Goal: Task Accomplishment & Management: Manage account settings

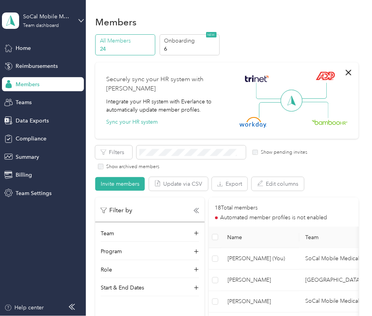
scroll to position [161, 0]
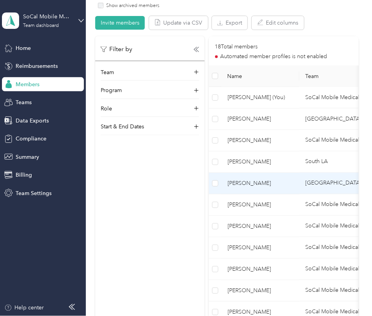
click at [272, 188] on td "[PERSON_NAME]" at bounding box center [260, 183] width 78 height 21
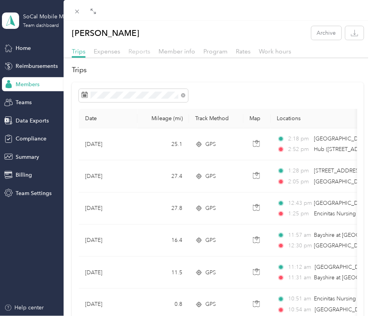
click at [141, 51] on span "Reports" at bounding box center [139, 51] width 22 height 7
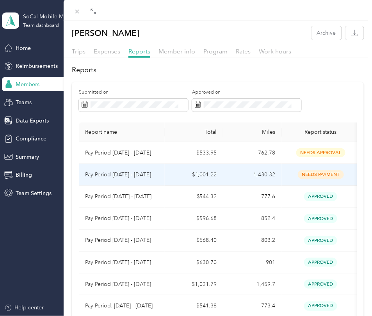
click at [232, 176] on td "1,430.32" at bounding box center [252, 175] width 59 height 22
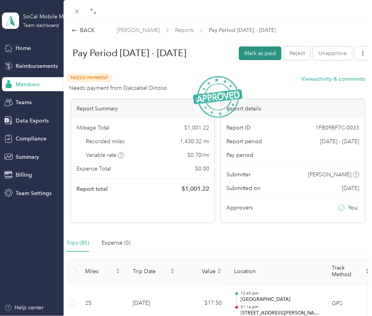
click at [272, 55] on button "Mark as paid" at bounding box center [260, 53] width 43 height 14
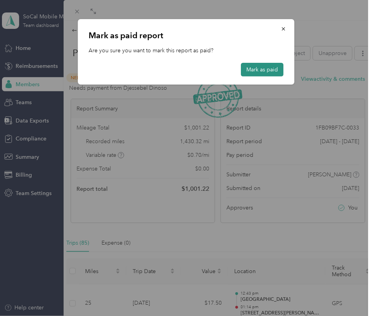
click at [262, 73] on button "Mark as paid" at bounding box center [262, 70] width 43 height 14
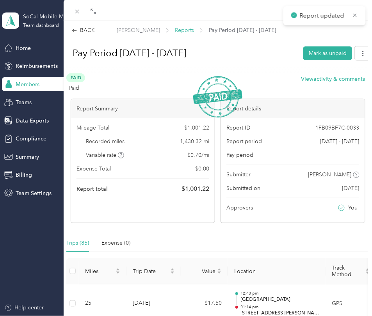
click at [181, 31] on span "Reports" at bounding box center [184, 30] width 19 height 8
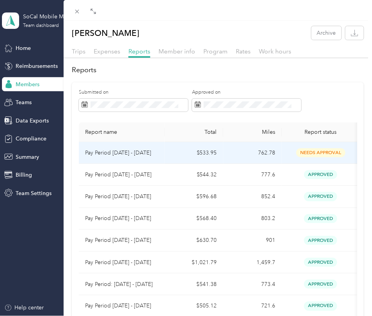
click at [239, 157] on td "762.78" at bounding box center [252, 153] width 59 height 22
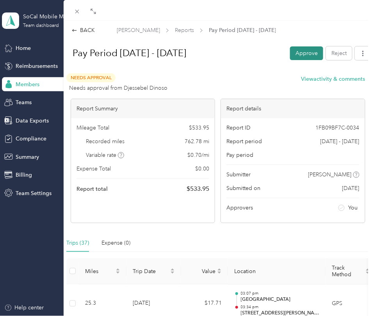
click at [301, 54] on button "Approve" at bounding box center [306, 53] width 33 height 14
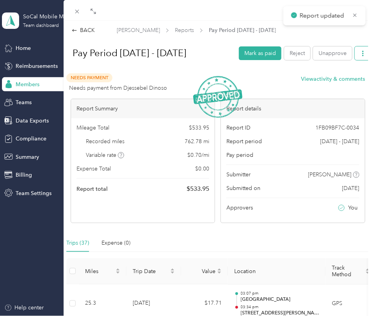
click at [365, 54] on icon "button" at bounding box center [362, 53] width 5 height 5
click at [348, 86] on span "Download" at bounding box center [341, 90] width 26 height 8
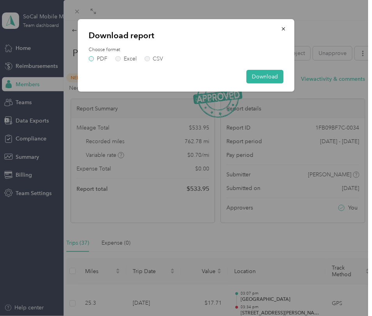
click at [93, 59] on label "PDF" at bounding box center [98, 58] width 19 height 5
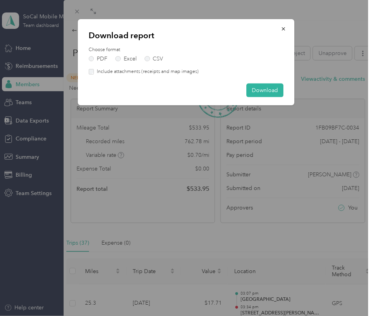
click at [97, 71] on label "Include attachments (receipts and map images)" at bounding box center [146, 71] width 105 height 7
click at [253, 94] on button "Download" at bounding box center [264, 91] width 37 height 14
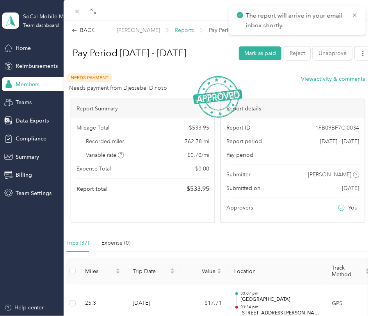
click at [186, 29] on span "Reports" at bounding box center [184, 30] width 19 height 8
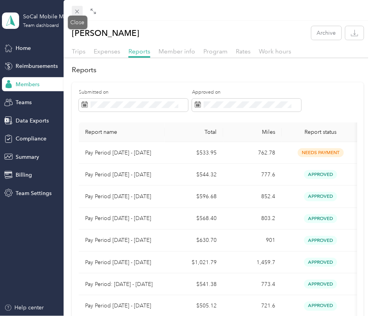
click at [80, 11] on icon at bounding box center [77, 11] width 7 height 7
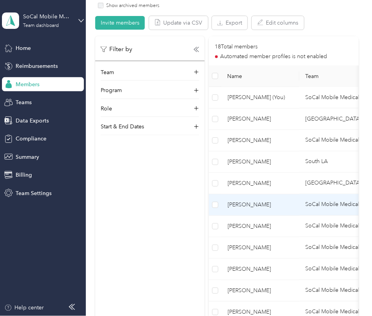
click at [248, 206] on span "[PERSON_NAME]" at bounding box center [261, 205] width 66 height 9
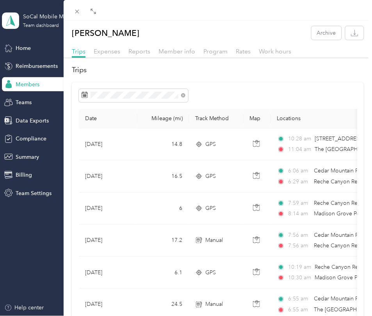
click at [146, 55] on div "Reports" at bounding box center [139, 52] width 22 height 10
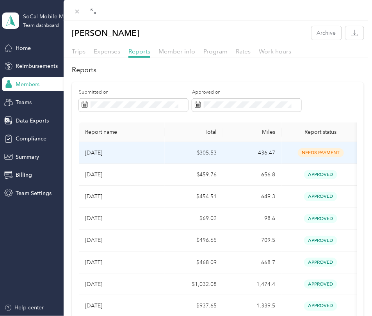
click at [148, 150] on p "[DATE]" at bounding box center [121, 153] width 73 height 9
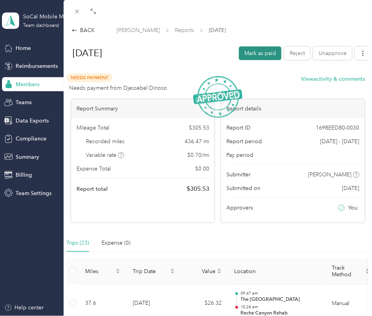
click at [261, 51] on button "Mark as paid" at bounding box center [260, 53] width 43 height 14
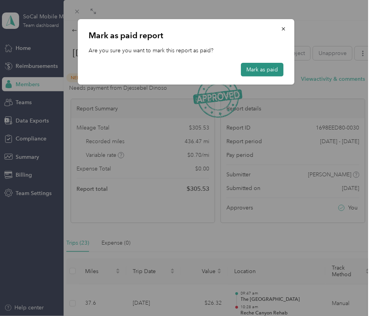
click at [263, 69] on button "Mark as paid" at bounding box center [262, 70] width 43 height 14
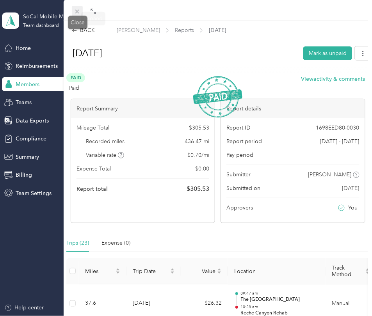
click at [75, 14] on icon at bounding box center [77, 11] width 7 height 7
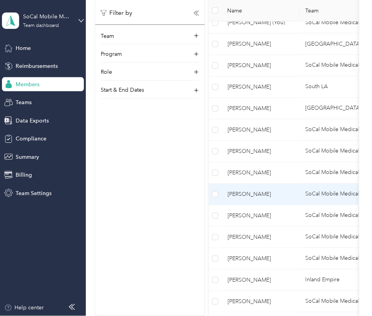
scroll to position [237, 0]
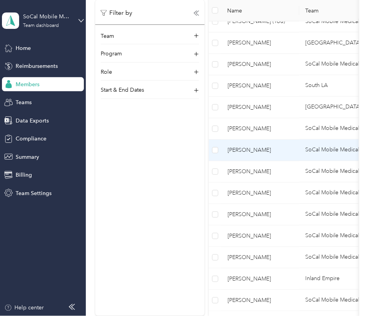
click at [252, 156] on td "[PERSON_NAME]" at bounding box center [260, 150] width 78 height 21
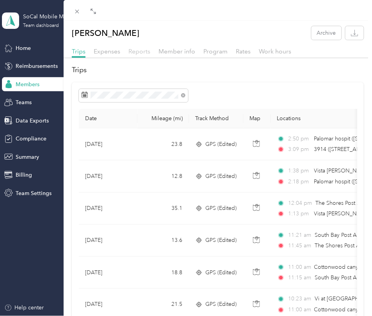
click at [139, 52] on span "Reports" at bounding box center [139, 51] width 22 height 7
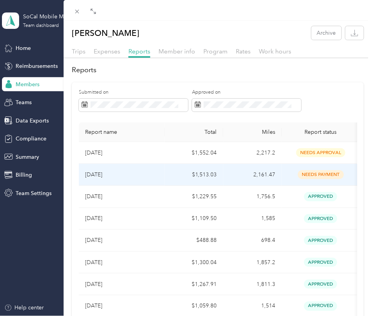
click at [147, 173] on p "[DATE]" at bounding box center [121, 175] width 73 height 9
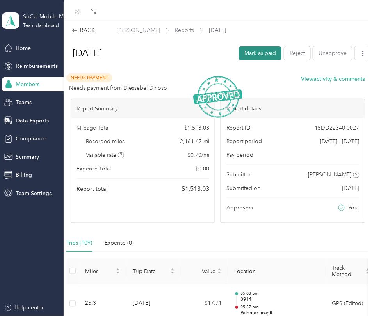
click at [264, 53] on button "Mark as paid" at bounding box center [260, 53] width 43 height 14
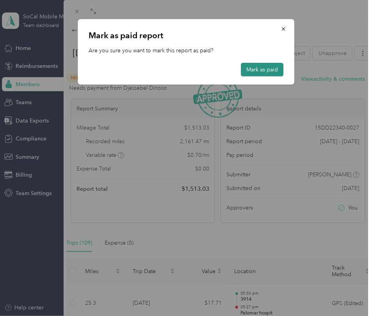
click at [265, 69] on button "Mark as paid" at bounding box center [262, 70] width 43 height 14
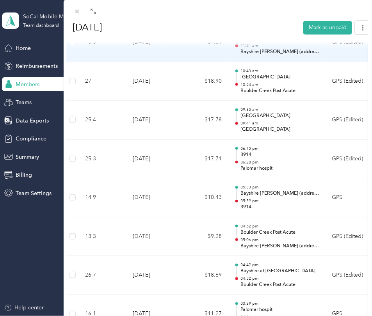
scroll to position [883, 0]
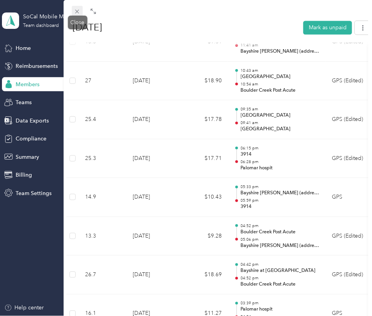
click at [77, 9] on icon at bounding box center [77, 11] width 7 height 7
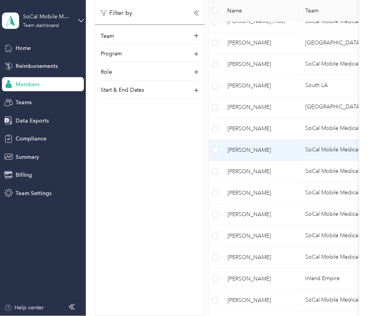
click at [262, 154] on td "[PERSON_NAME]" at bounding box center [260, 150] width 78 height 21
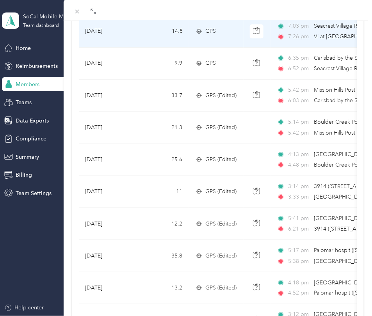
scroll to position [564, 0]
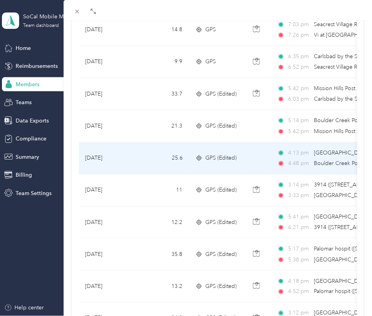
click at [221, 159] on span "GPS (Edited)" at bounding box center [221, 158] width 31 height 9
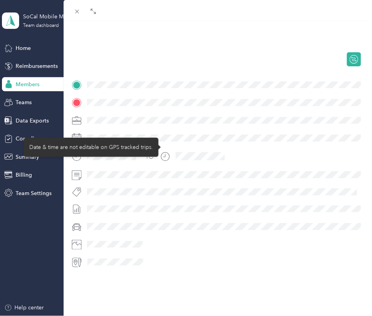
scroll to position [128, 0]
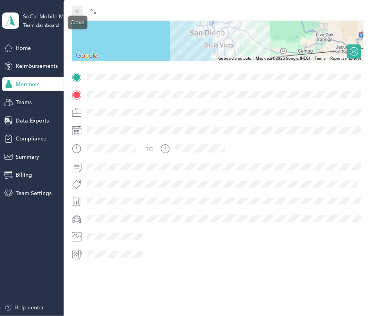
click at [77, 11] on icon at bounding box center [77, 12] width 4 height 4
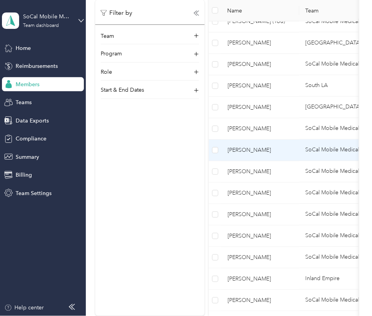
click at [263, 157] on td "[PERSON_NAME]" at bounding box center [260, 150] width 78 height 21
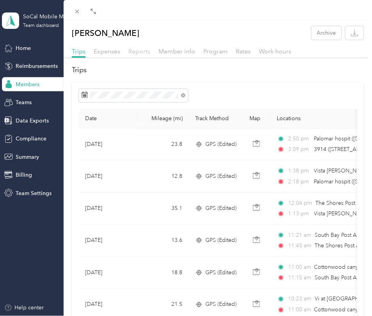
click at [140, 51] on span "Reports" at bounding box center [139, 51] width 22 height 7
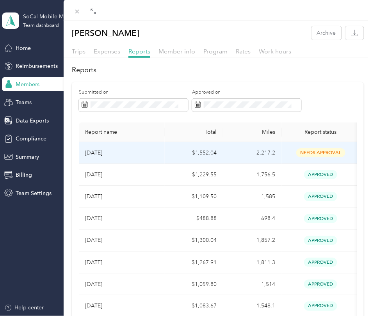
click at [237, 154] on td "2,217.2" at bounding box center [252, 153] width 59 height 22
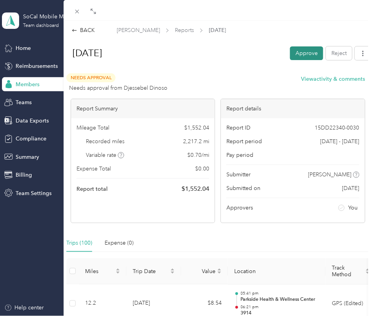
click at [299, 52] on button "Approve" at bounding box center [306, 53] width 33 height 14
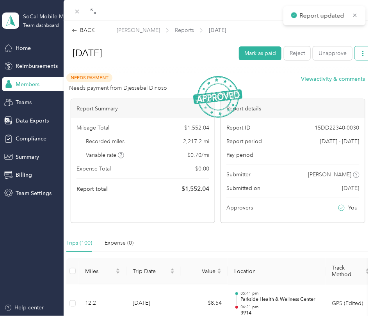
click at [361, 55] on icon "button" at bounding box center [362, 53] width 5 height 5
click at [341, 86] on span "Download" at bounding box center [341, 90] width 26 height 8
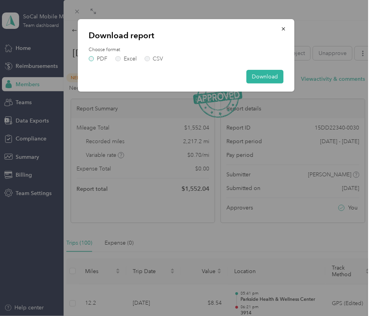
click at [93, 59] on label "PDF" at bounding box center [98, 58] width 19 height 5
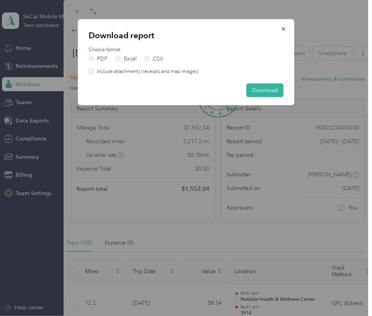
click at [94, 67] on div "Choose format PDF Excel CSV Include attachments (receipts and map images)" at bounding box center [186, 60] width 195 height 29
click at [255, 97] on div "Download report Choose format PDF Excel CSV Include attachments (receipts and m…" at bounding box center [186, 62] width 217 height 86
click at [257, 90] on button "Download" at bounding box center [264, 91] width 37 height 14
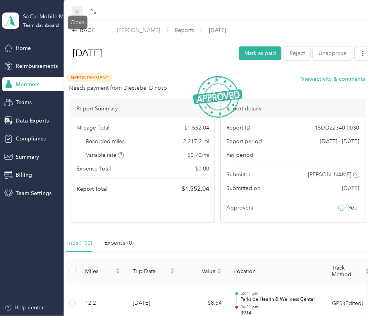
click at [76, 12] on icon at bounding box center [77, 11] width 7 height 7
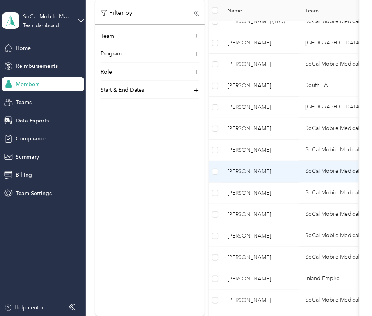
click at [256, 176] on span "[PERSON_NAME]" at bounding box center [261, 171] width 66 height 9
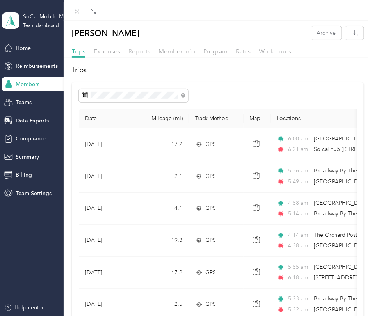
click at [141, 50] on span "Reports" at bounding box center [139, 51] width 22 height 7
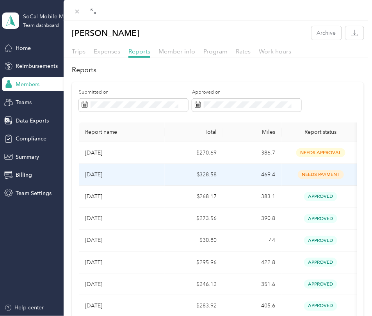
click at [291, 179] on td "needs payment" at bounding box center [321, 175] width 78 height 22
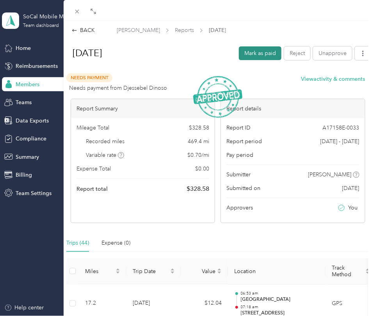
click at [262, 55] on button "Mark as paid" at bounding box center [260, 53] width 43 height 14
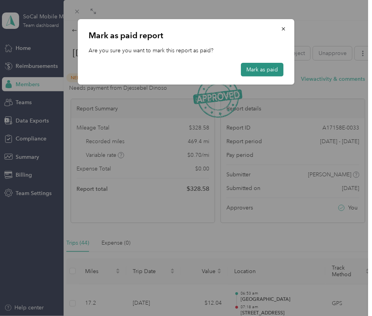
click at [255, 71] on button "Mark as paid" at bounding box center [262, 70] width 43 height 14
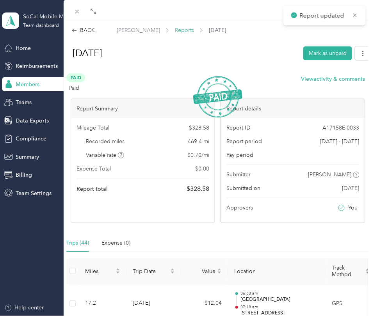
click at [175, 28] on span "Reports" at bounding box center [184, 30] width 19 height 8
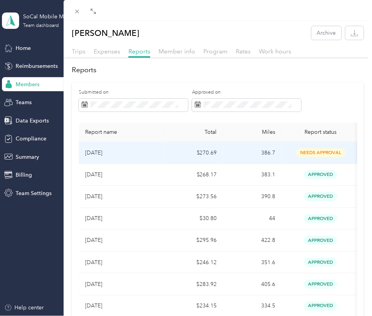
click at [295, 156] on div "needs approval" at bounding box center [321, 152] width 66 height 9
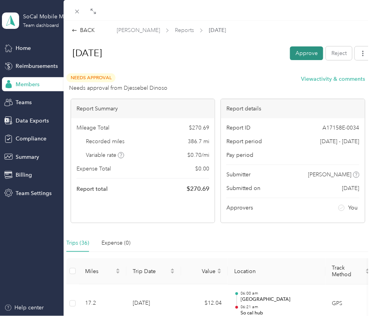
click at [303, 56] on button "Approve" at bounding box center [306, 53] width 33 height 14
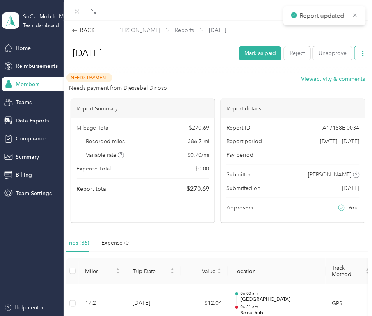
click at [363, 52] on icon "button" at bounding box center [362, 53] width 5 height 5
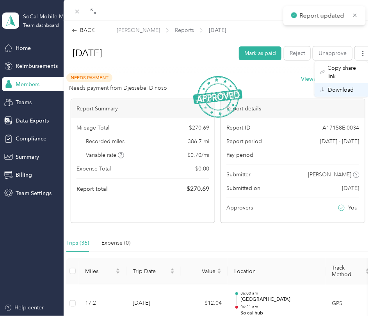
click at [339, 86] on span "Download" at bounding box center [341, 90] width 26 height 8
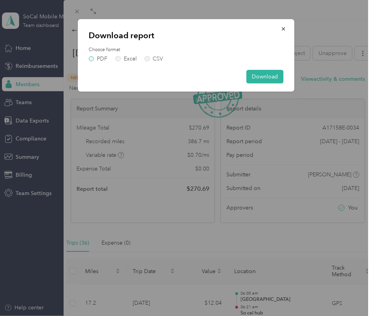
click at [107, 59] on label "PDF" at bounding box center [98, 58] width 19 height 5
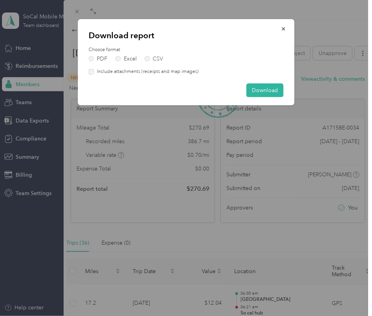
click at [105, 71] on label "Include attachments (receipts and map images)" at bounding box center [146, 71] width 105 height 7
click at [266, 86] on button "Download" at bounding box center [264, 91] width 37 height 14
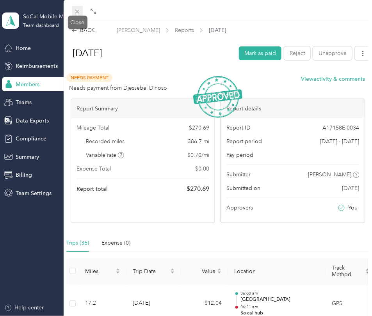
click at [78, 11] on icon at bounding box center [77, 12] width 4 height 4
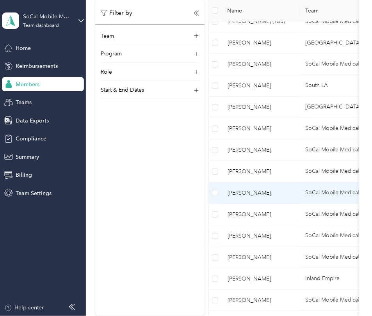
click at [251, 193] on span "[PERSON_NAME]" at bounding box center [261, 193] width 66 height 9
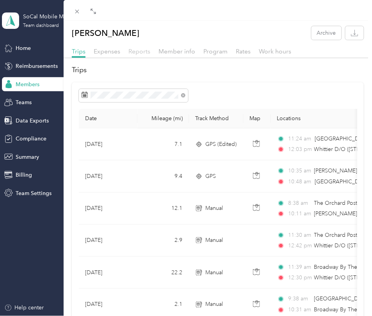
click at [144, 53] on span "Reports" at bounding box center [139, 51] width 22 height 7
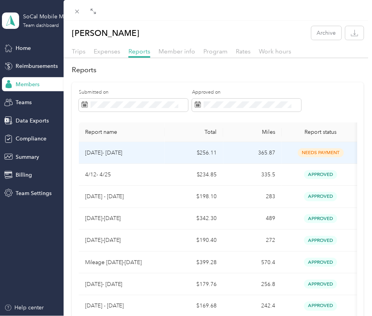
click at [137, 155] on p "[DATE]- [DATE]" at bounding box center [121, 153] width 73 height 9
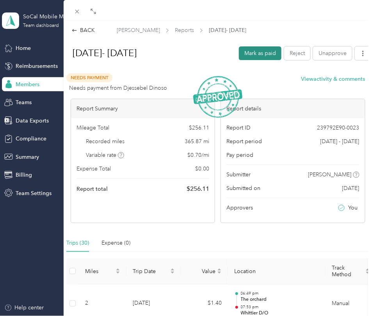
click at [272, 55] on button "Mark as paid" at bounding box center [260, 53] width 43 height 14
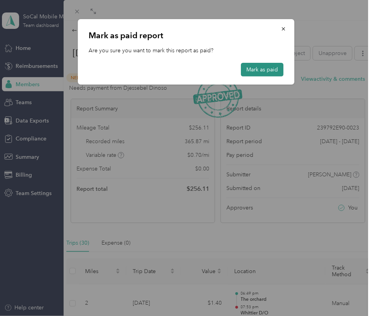
click at [268, 68] on button "Mark as paid" at bounding box center [262, 70] width 43 height 14
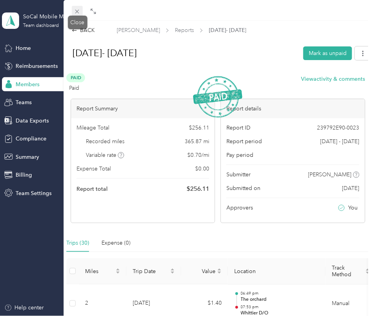
click at [78, 13] on icon at bounding box center [77, 11] width 7 height 7
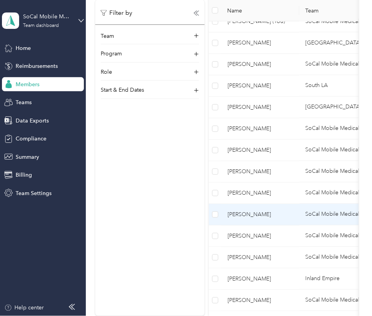
click at [236, 219] on td "[PERSON_NAME]" at bounding box center [260, 214] width 78 height 21
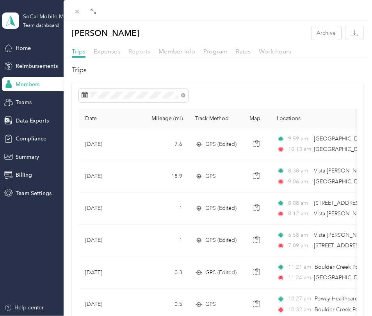
click at [146, 50] on span "Reports" at bounding box center [139, 51] width 22 height 7
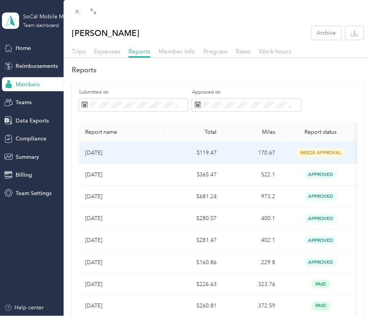
click at [151, 154] on p "[DATE]" at bounding box center [121, 153] width 73 height 9
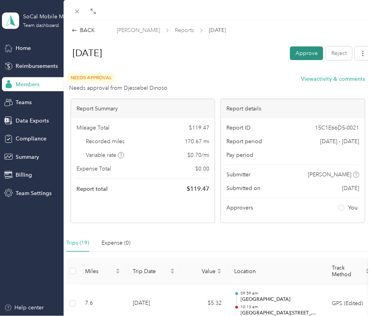
click at [299, 57] on button "Approve" at bounding box center [306, 53] width 33 height 14
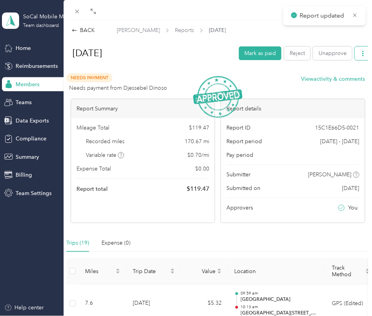
click at [362, 53] on icon "button" at bounding box center [362, 53] width 5 height 5
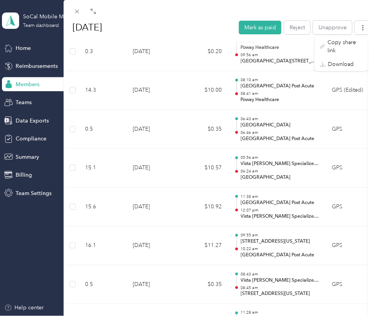
scroll to position [604, 0]
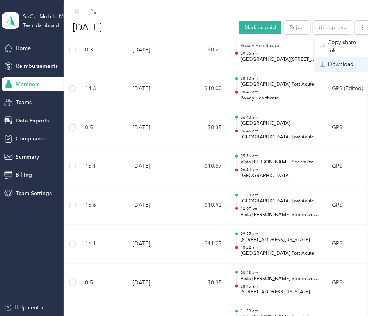
click at [340, 60] on span "Download" at bounding box center [341, 64] width 26 height 8
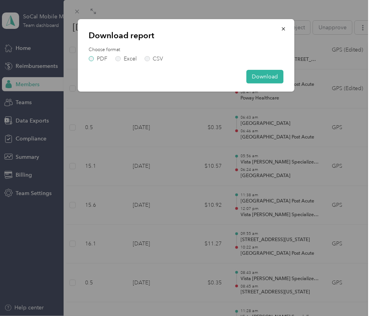
click at [95, 59] on label "PDF" at bounding box center [98, 58] width 19 height 5
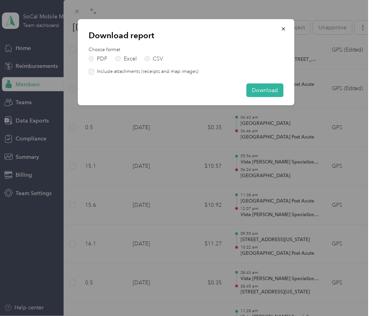
click at [142, 71] on label "Include attachments (receipts and map images)" at bounding box center [146, 71] width 105 height 7
click at [259, 93] on button "Download" at bounding box center [264, 91] width 37 height 14
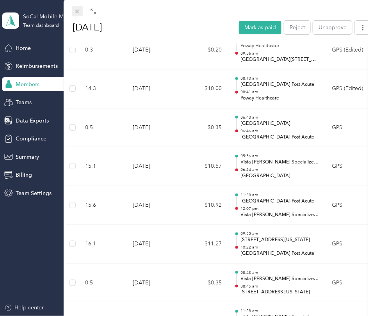
click at [79, 14] on icon at bounding box center [77, 11] width 7 height 7
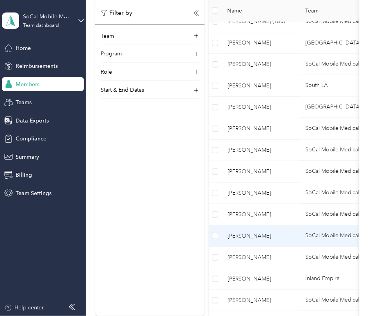
click at [250, 238] on span "[PERSON_NAME]" at bounding box center [261, 236] width 66 height 9
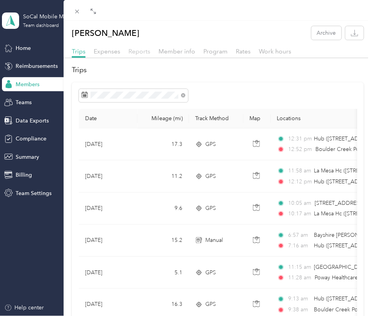
click at [139, 51] on span "Reports" at bounding box center [139, 51] width 22 height 7
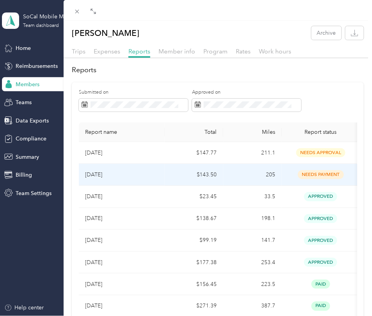
click at [284, 174] on td "needs payment" at bounding box center [321, 175] width 78 height 22
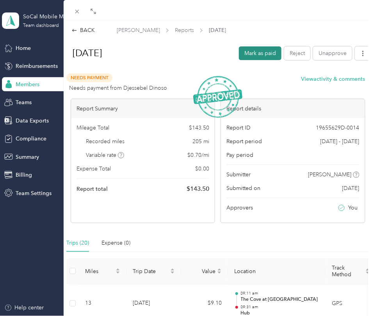
click at [264, 56] on button "Mark as paid" at bounding box center [260, 53] width 43 height 14
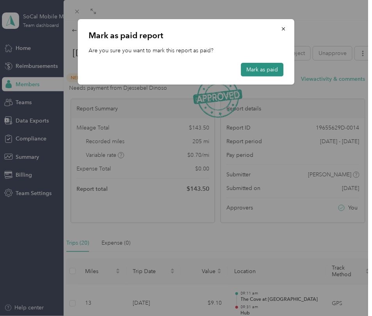
click at [265, 69] on button "Mark as paid" at bounding box center [262, 70] width 43 height 14
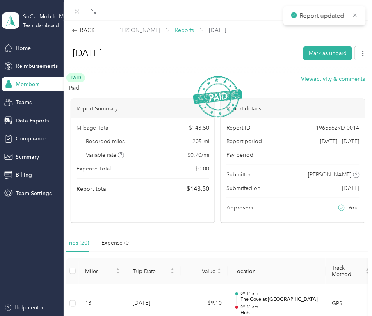
click at [183, 30] on span "Reports" at bounding box center [184, 30] width 19 height 8
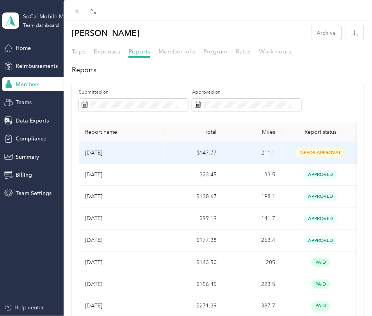
click at [243, 152] on td "211.1" at bounding box center [252, 153] width 59 height 22
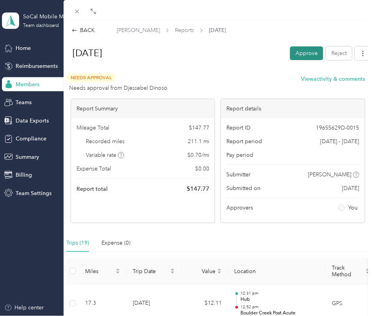
click at [299, 50] on button "Approve" at bounding box center [306, 53] width 33 height 14
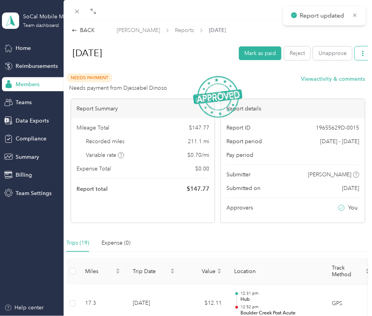
click at [364, 52] on icon "button" at bounding box center [362, 53] width 5 height 5
click at [334, 86] on span "Download" at bounding box center [341, 90] width 26 height 8
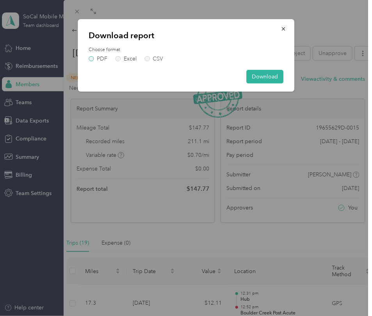
click at [90, 60] on label "PDF" at bounding box center [98, 58] width 19 height 5
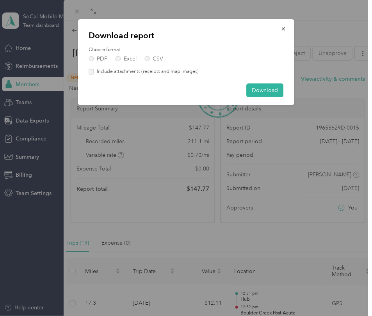
click at [119, 69] on label "Include attachments (receipts and map images)" at bounding box center [146, 71] width 105 height 7
click at [273, 91] on button "Download" at bounding box center [264, 91] width 37 height 14
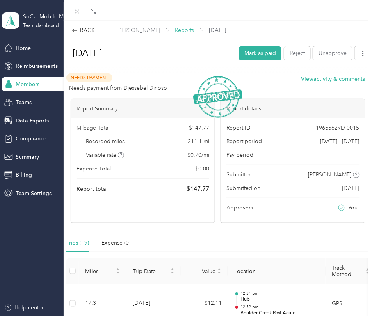
click at [183, 28] on span "Reports" at bounding box center [184, 30] width 19 height 8
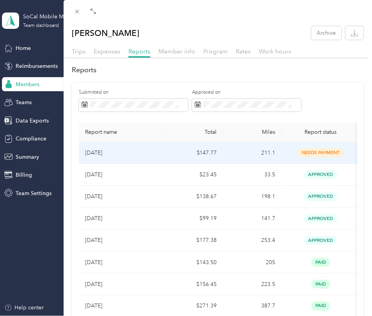
click at [241, 159] on td "211.1" at bounding box center [252, 153] width 59 height 22
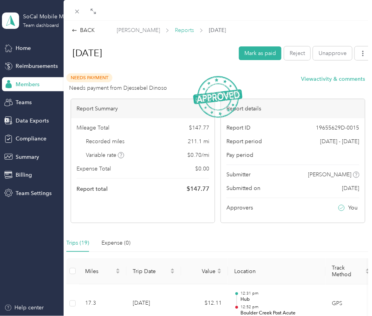
click at [187, 30] on span "Reports" at bounding box center [184, 30] width 19 height 8
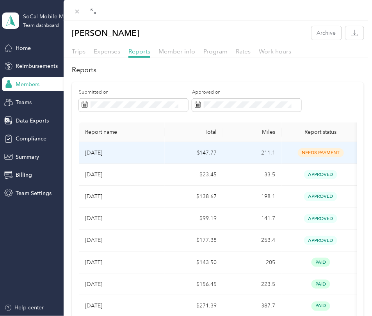
click at [165, 152] on td "$147.77" at bounding box center [194, 153] width 59 height 22
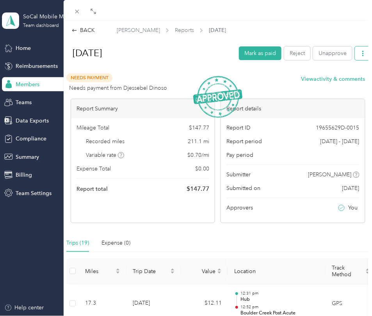
click at [362, 55] on icon "button" at bounding box center [362, 53] width 5 height 5
click at [337, 86] on span "Download" at bounding box center [341, 90] width 26 height 8
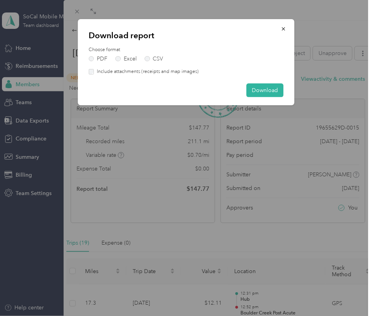
click at [111, 69] on label "Include attachments (receipts and map images)" at bounding box center [146, 71] width 105 height 7
click at [256, 87] on button "Download" at bounding box center [264, 91] width 37 height 14
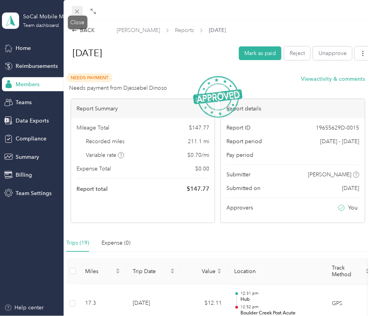
click at [78, 10] on icon at bounding box center [77, 12] width 4 height 4
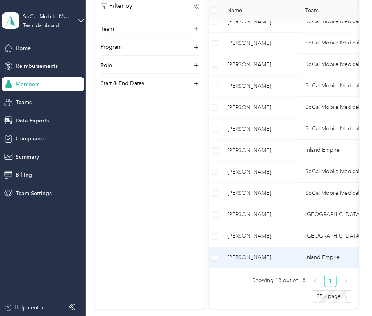
scroll to position [369, 0]
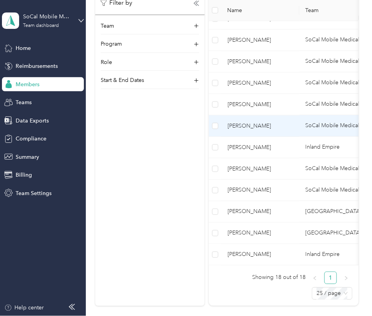
click at [258, 130] on td "[PERSON_NAME]" at bounding box center [260, 125] width 78 height 21
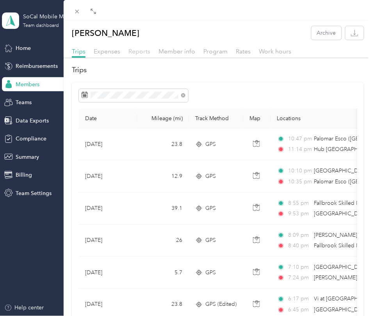
click at [142, 52] on span "Reports" at bounding box center [139, 51] width 22 height 7
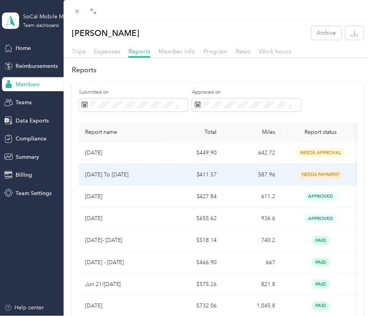
click at [167, 172] on td "$411.57" at bounding box center [194, 175] width 59 height 22
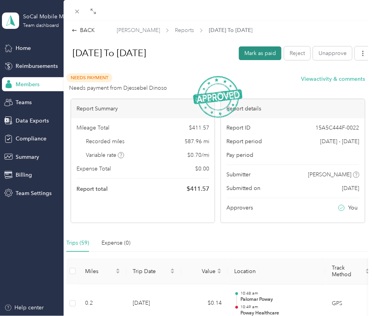
click at [258, 49] on button "Mark as paid" at bounding box center [260, 53] width 43 height 14
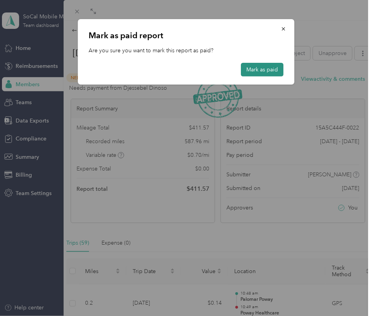
click at [266, 70] on button "Mark as paid" at bounding box center [262, 70] width 43 height 14
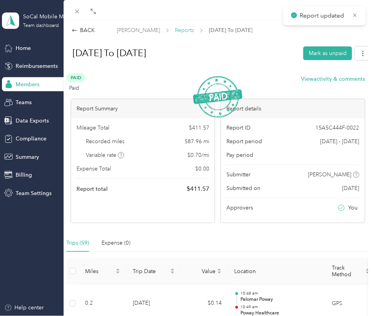
click at [175, 31] on span "Reports" at bounding box center [184, 30] width 19 height 8
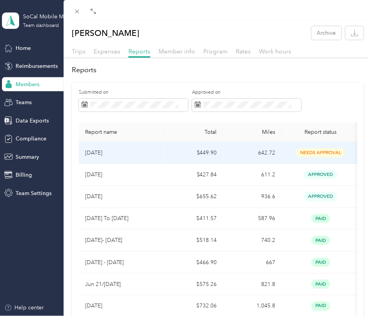
click at [233, 157] on td "642.72" at bounding box center [252, 153] width 59 height 22
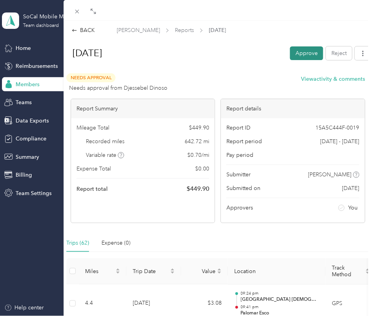
click at [308, 51] on button "Approve" at bounding box center [306, 53] width 33 height 14
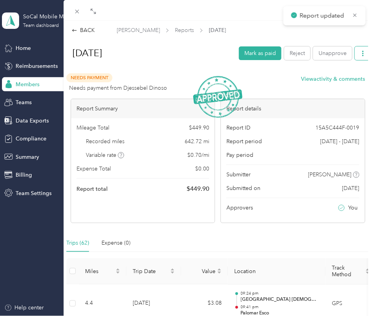
click at [363, 56] on icon "button" at bounding box center [363, 53] width 2 height 5
click at [340, 86] on span "Download" at bounding box center [341, 90] width 26 height 8
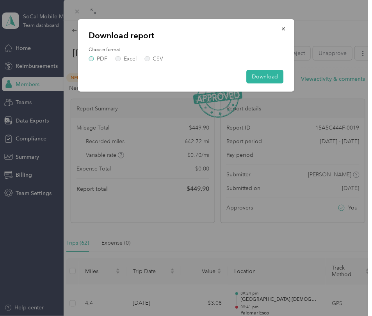
click at [93, 61] on label "PDF" at bounding box center [98, 58] width 19 height 5
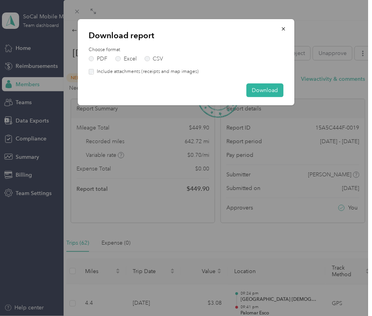
click at [113, 67] on div "Choose format PDF Excel CSV Include attachments (receipts and map images)" at bounding box center [186, 60] width 195 height 29
click at [112, 70] on label "Include attachments (receipts and map images)" at bounding box center [146, 71] width 105 height 7
click at [264, 92] on button "Download" at bounding box center [264, 91] width 37 height 14
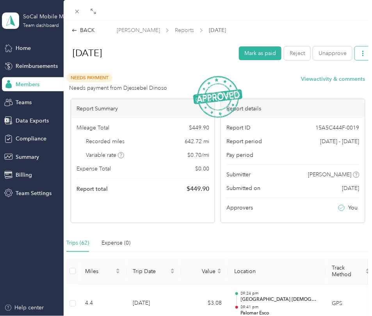
click at [362, 56] on span "button" at bounding box center [362, 53] width 5 height 7
click at [351, 86] on span "Download" at bounding box center [341, 90] width 26 height 8
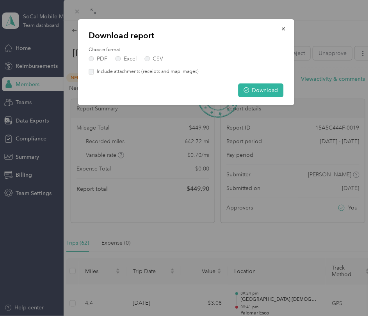
click at [161, 73] on label "Include attachments (receipts and map images)" at bounding box center [146, 71] width 105 height 7
click at [287, 27] on button "button" at bounding box center [283, 29] width 16 height 14
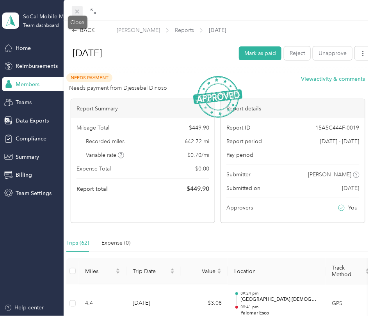
click at [79, 14] on icon at bounding box center [77, 11] width 7 height 7
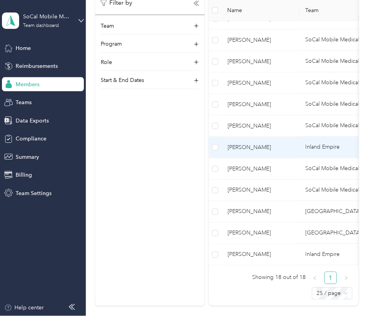
click at [259, 148] on span "[PERSON_NAME]" at bounding box center [261, 147] width 66 height 9
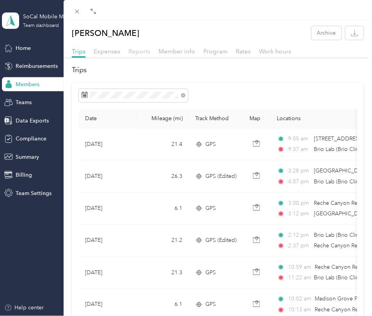
click at [138, 50] on span "Reports" at bounding box center [139, 51] width 22 height 7
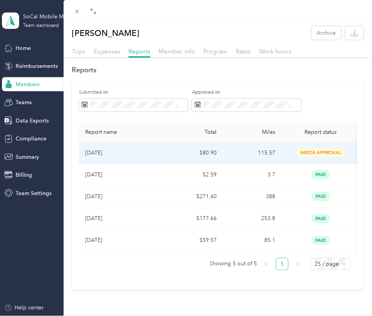
click at [177, 157] on td "$80.90" at bounding box center [194, 153] width 59 height 22
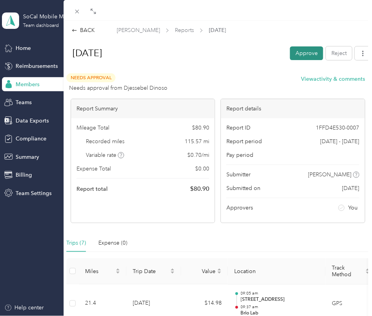
click at [303, 54] on button "Approve" at bounding box center [306, 53] width 33 height 14
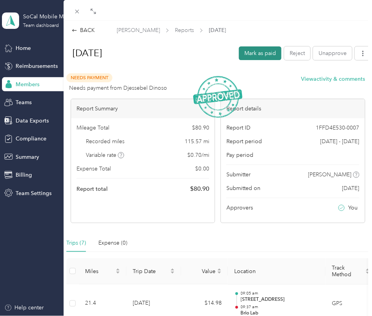
click at [265, 53] on button "Mark as paid" at bounding box center [260, 53] width 43 height 14
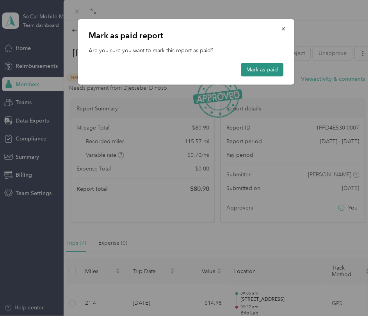
click at [269, 73] on button "Mark as paid" at bounding box center [262, 70] width 43 height 14
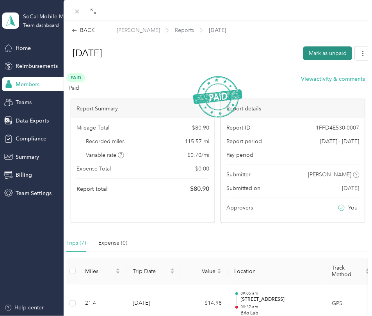
click at [317, 55] on button "Mark as unpaid" at bounding box center [327, 53] width 49 height 14
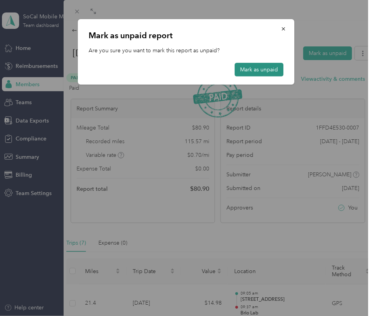
click at [261, 71] on button "Mark as unpaid" at bounding box center [259, 70] width 49 height 14
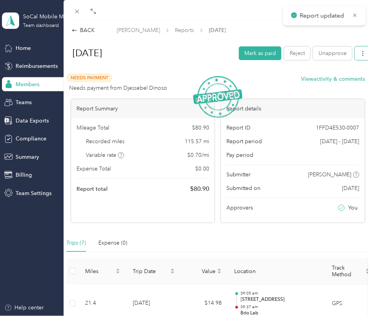
click at [364, 53] on icon "button" at bounding box center [363, 53] width 2 height 5
click at [331, 86] on span "Download" at bounding box center [341, 90] width 26 height 8
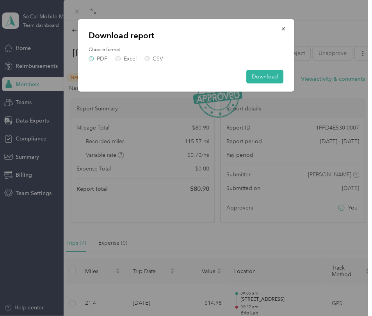
click at [102, 57] on label "PDF" at bounding box center [98, 58] width 19 height 5
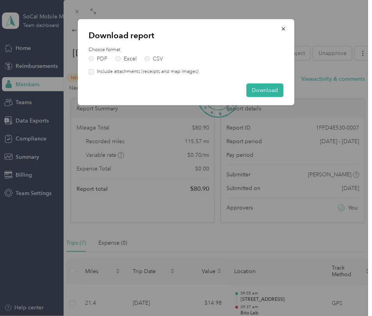
click at [102, 70] on label "Include attachments (receipts and map images)" at bounding box center [146, 71] width 105 height 7
click at [267, 92] on button "Download" at bounding box center [264, 91] width 37 height 14
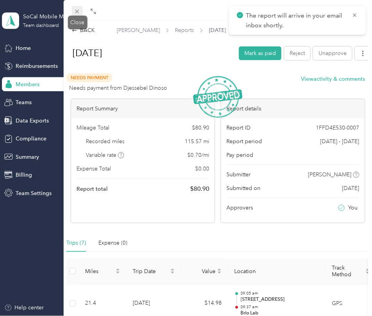
click at [76, 11] on icon at bounding box center [77, 11] width 7 height 7
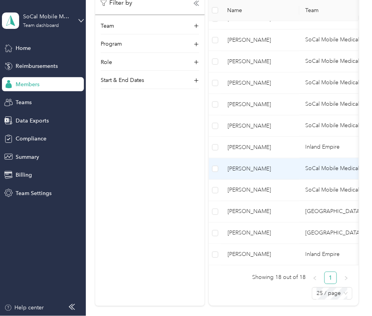
click at [270, 171] on span "[PERSON_NAME]" at bounding box center [261, 168] width 66 height 9
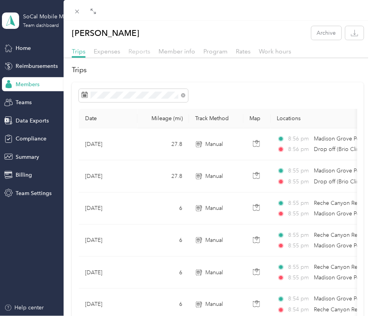
click at [141, 52] on span "Reports" at bounding box center [139, 51] width 22 height 7
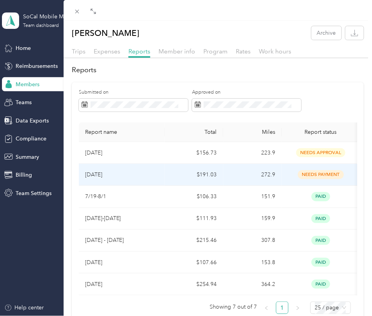
click at [157, 176] on p "[DATE]" at bounding box center [121, 175] width 73 height 9
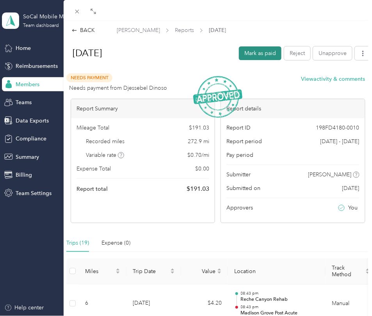
click at [267, 52] on button "Mark as paid" at bounding box center [260, 53] width 43 height 14
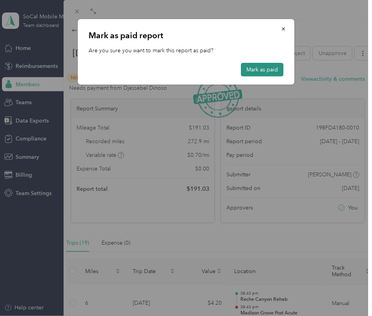
click at [264, 71] on button "Mark as paid" at bounding box center [262, 70] width 43 height 14
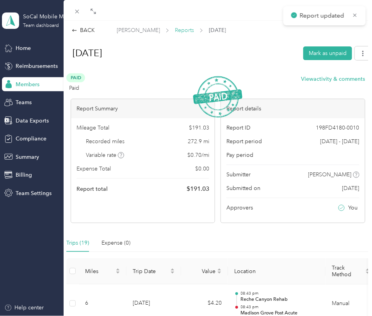
click at [175, 30] on span "Reports" at bounding box center [184, 30] width 19 height 8
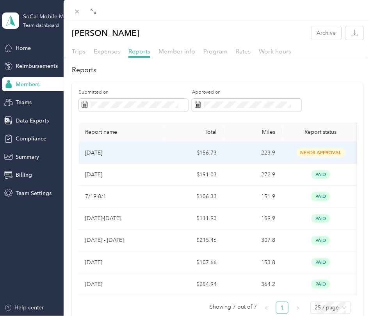
click at [174, 160] on td "$156.73" at bounding box center [194, 153] width 59 height 22
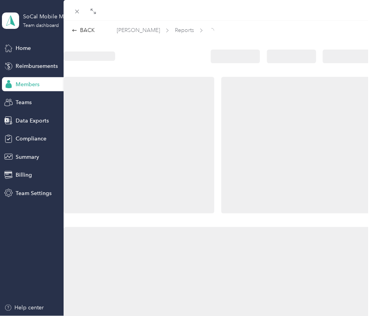
click at [174, 160] on div at bounding box center [139, 145] width 151 height 137
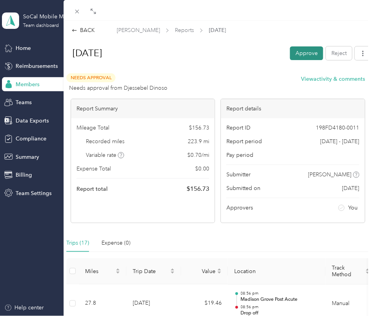
click at [299, 54] on button "Approve" at bounding box center [306, 53] width 33 height 14
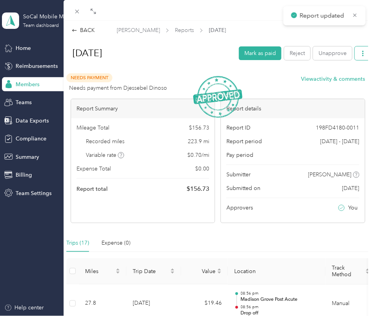
click at [362, 54] on icon "button" at bounding box center [362, 53] width 5 height 5
click at [343, 86] on span "Download" at bounding box center [341, 90] width 26 height 8
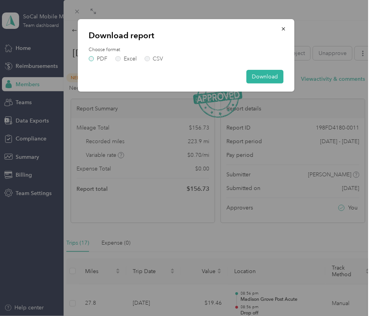
click at [99, 59] on label "PDF" at bounding box center [98, 58] width 19 height 5
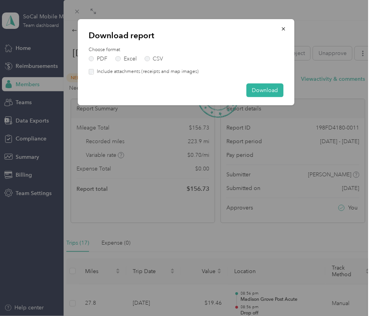
click at [156, 68] on div "Choose format PDF Excel CSV Include attachments (receipts and map images)" at bounding box center [186, 60] width 195 height 29
click at [154, 70] on label "Include attachments (receipts and map images)" at bounding box center [146, 71] width 105 height 7
click at [257, 89] on button "Download" at bounding box center [264, 91] width 37 height 14
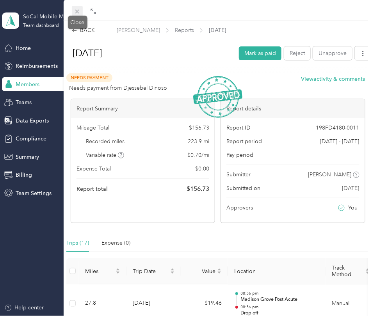
click at [74, 11] on icon at bounding box center [77, 11] width 7 height 7
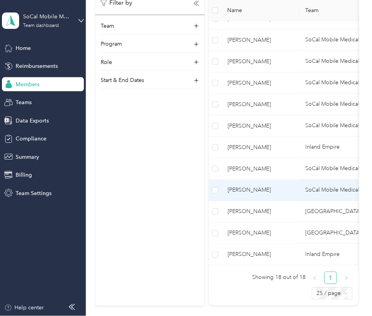
click at [245, 189] on span "[PERSON_NAME]" at bounding box center [261, 190] width 66 height 9
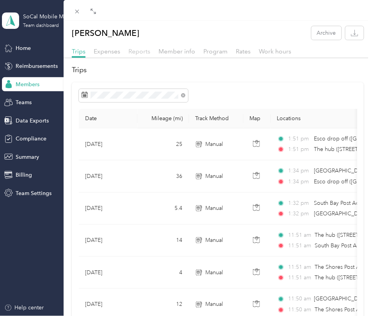
click at [142, 53] on span "Reports" at bounding box center [139, 51] width 22 height 7
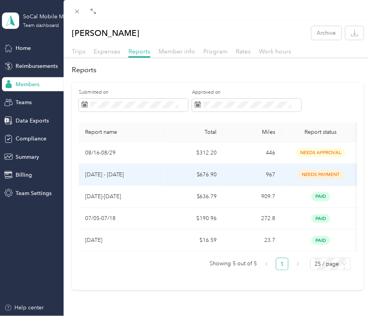
click at [155, 168] on td "[DATE] - [DATE]" at bounding box center [122, 175] width 86 height 22
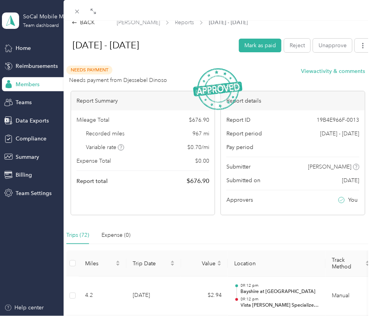
scroll to position [8, 0]
click at [253, 50] on button "Mark as paid" at bounding box center [260, 45] width 43 height 14
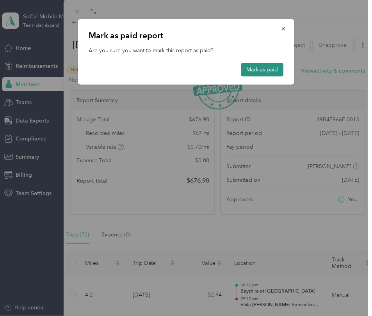
click at [255, 74] on button "Mark as paid" at bounding box center [262, 70] width 43 height 14
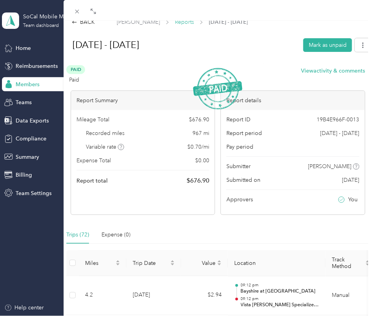
click at [178, 24] on span "Reports" at bounding box center [184, 22] width 19 height 8
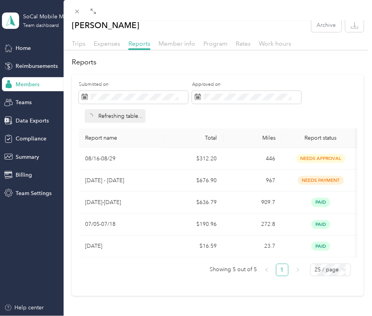
scroll to position [0, 0]
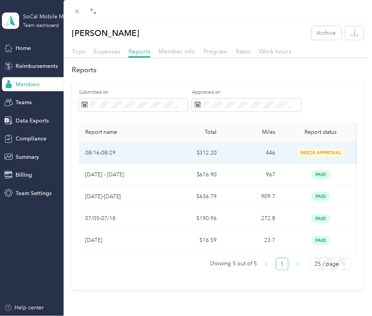
click at [242, 155] on td "446" at bounding box center [252, 153] width 59 height 22
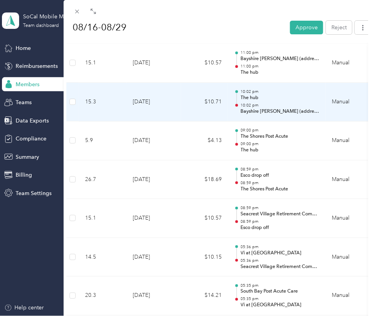
scroll to position [552, 0]
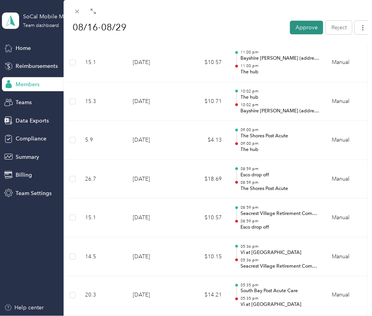
click at [303, 25] on button "Approve" at bounding box center [306, 28] width 33 height 14
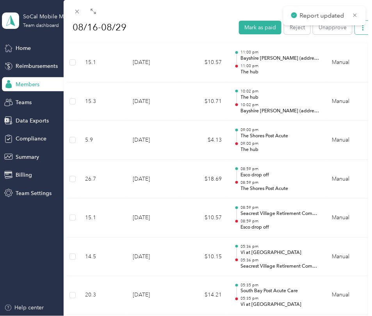
click at [360, 32] on button "button" at bounding box center [363, 28] width 16 height 14
click at [345, 60] on span "Download" at bounding box center [341, 64] width 26 height 8
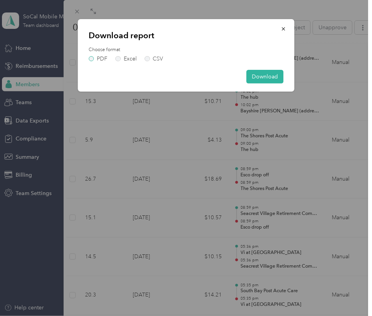
click at [92, 59] on label "PDF" at bounding box center [98, 58] width 19 height 5
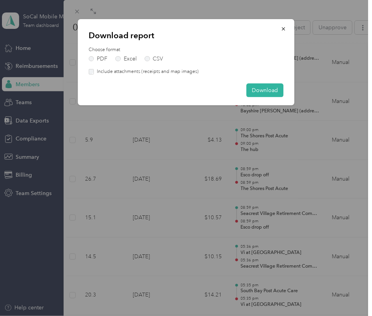
click at [100, 73] on label "Include attachments (receipts and map images)" at bounding box center [146, 71] width 105 height 7
click at [262, 90] on button "Download" at bounding box center [264, 91] width 37 height 14
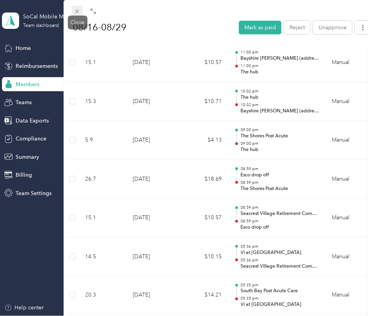
click at [76, 11] on icon at bounding box center [77, 11] width 7 height 7
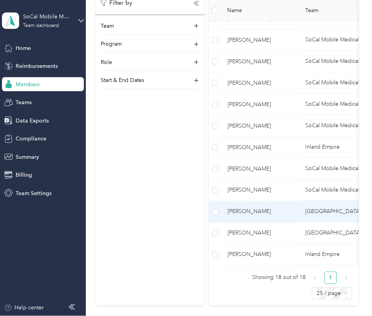
click at [242, 214] on span "[PERSON_NAME]" at bounding box center [261, 211] width 66 height 9
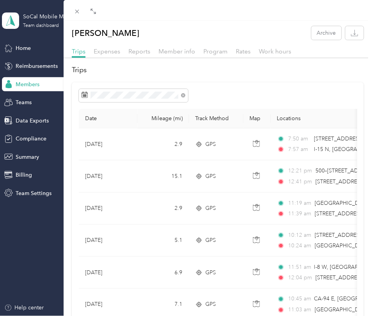
click at [141, 55] on div "Reports" at bounding box center [139, 52] width 22 height 10
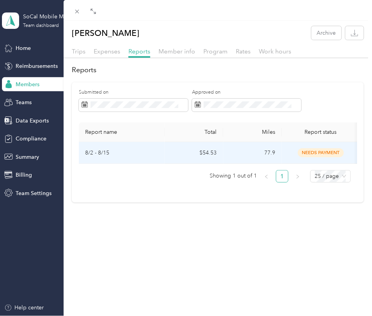
click at [154, 159] on td "8/2 - 8/15" at bounding box center [122, 153] width 86 height 22
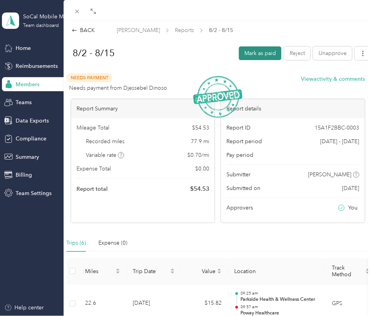
click at [258, 56] on button "Mark as paid" at bounding box center [260, 53] width 43 height 14
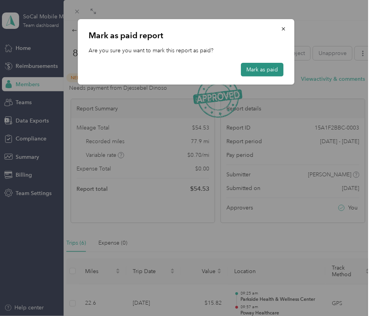
click at [259, 67] on button "Mark as paid" at bounding box center [262, 70] width 43 height 14
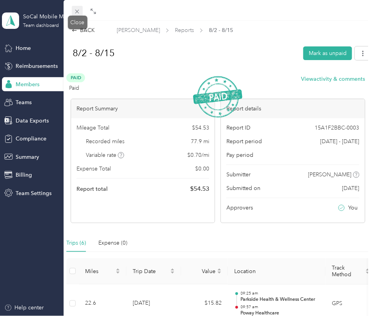
click at [76, 12] on icon at bounding box center [77, 11] width 7 height 7
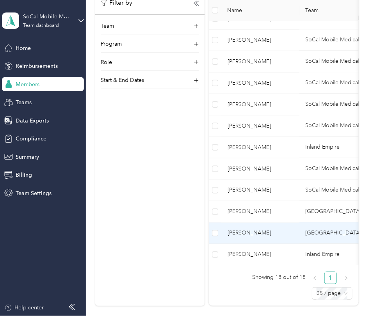
click at [262, 233] on span "[PERSON_NAME]" at bounding box center [261, 233] width 66 height 9
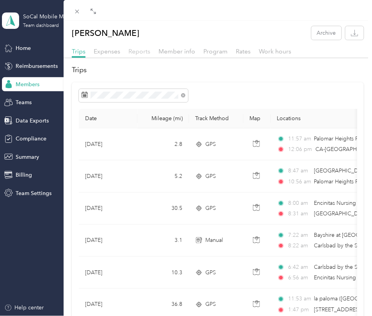
click at [144, 53] on span "Reports" at bounding box center [139, 51] width 22 height 7
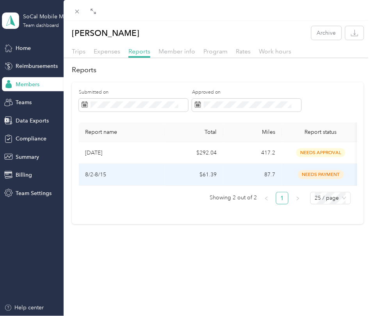
click at [151, 174] on p "8/2-8/15" at bounding box center [121, 175] width 73 height 9
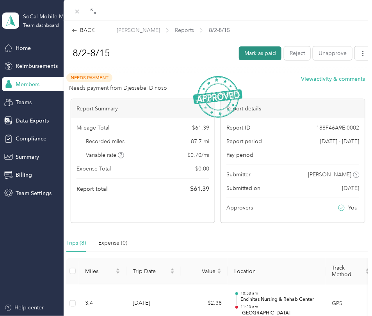
click at [261, 50] on button "Mark as paid" at bounding box center [260, 53] width 43 height 14
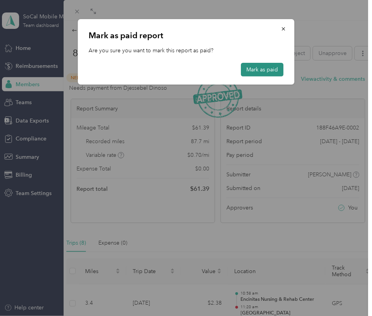
click at [262, 74] on button "Mark as paid" at bounding box center [262, 70] width 43 height 14
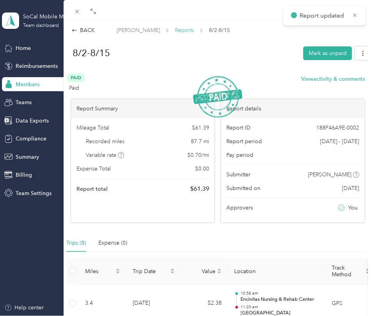
click at [182, 28] on span "Reports" at bounding box center [184, 30] width 19 height 8
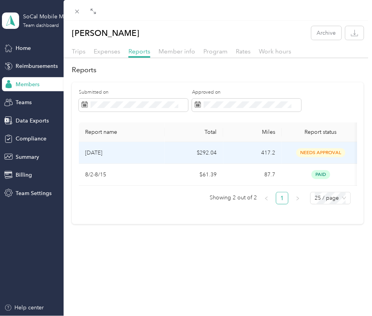
click at [167, 152] on td "$292.04" at bounding box center [194, 153] width 59 height 22
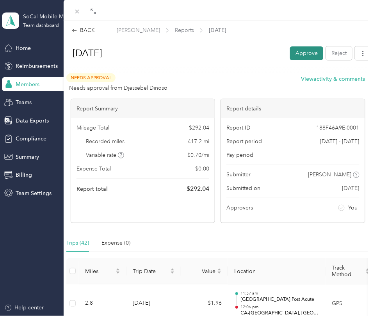
click at [312, 54] on button "Approve" at bounding box center [306, 53] width 33 height 14
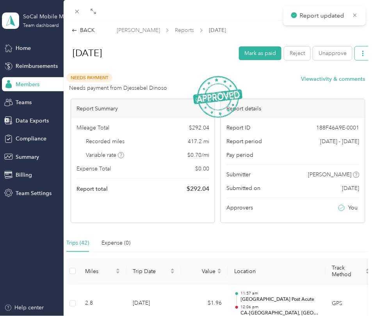
click at [359, 57] on button "button" at bounding box center [363, 53] width 16 height 14
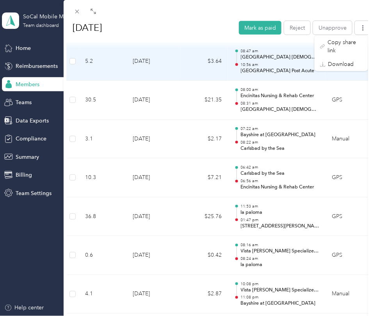
scroll to position [282, 0]
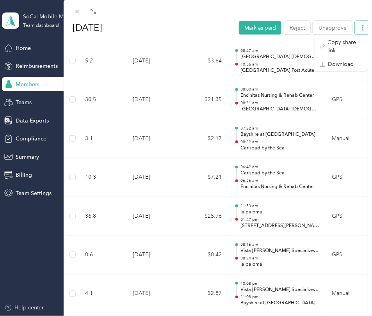
click at [363, 30] on icon "button" at bounding box center [363, 27] width 2 height 5
click at [352, 60] on span "Download" at bounding box center [341, 64] width 26 height 8
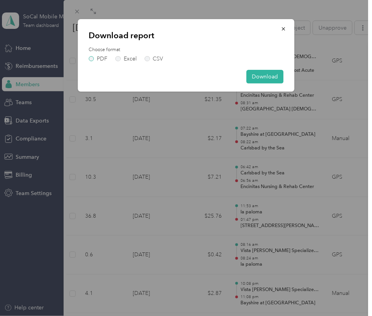
click at [94, 58] on label "PDF" at bounding box center [98, 58] width 19 height 5
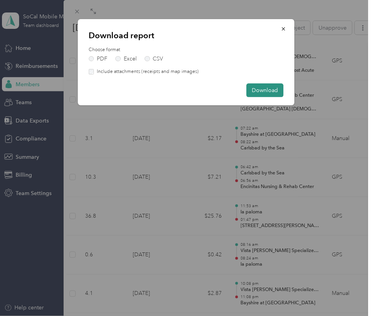
click at [266, 94] on button "Download" at bounding box center [264, 91] width 37 height 14
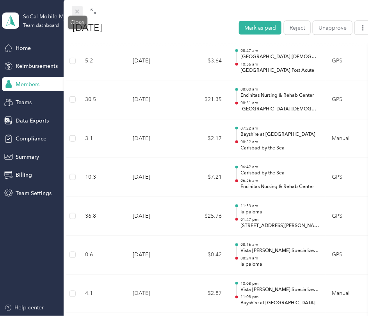
click at [78, 12] on icon at bounding box center [77, 11] width 7 height 7
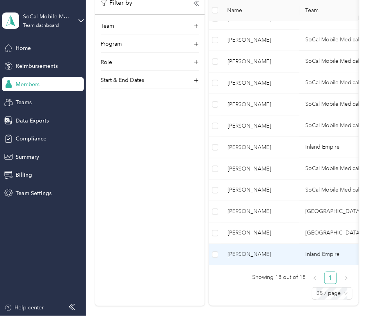
click at [268, 257] on span "[PERSON_NAME]" at bounding box center [261, 254] width 66 height 9
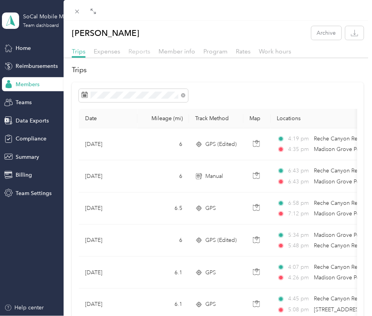
click at [137, 52] on span "Reports" at bounding box center [139, 51] width 22 height 7
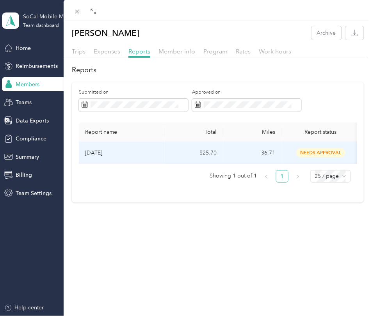
click at [150, 153] on p "[DATE]" at bounding box center [121, 153] width 73 height 9
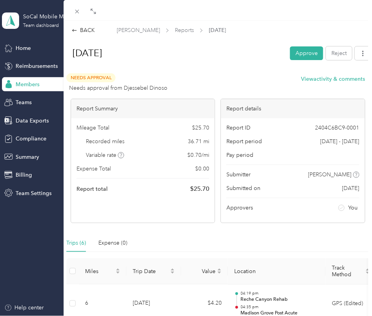
click at [296, 60] on div "[DATE] Approve Reject" at bounding box center [217, 54] width 307 height 23
click at [298, 56] on button "Approve" at bounding box center [306, 53] width 33 height 14
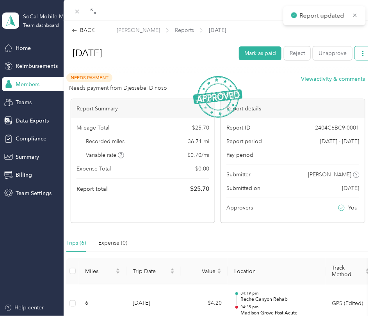
click at [361, 57] on button "button" at bounding box center [363, 53] width 16 height 14
click at [347, 86] on span "Download" at bounding box center [341, 90] width 26 height 8
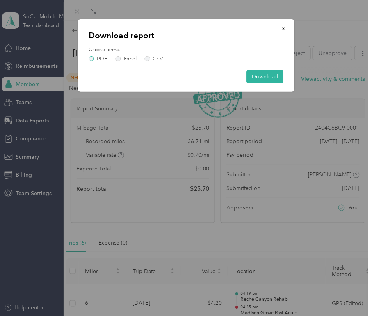
click at [93, 59] on label "PDF" at bounding box center [98, 58] width 19 height 5
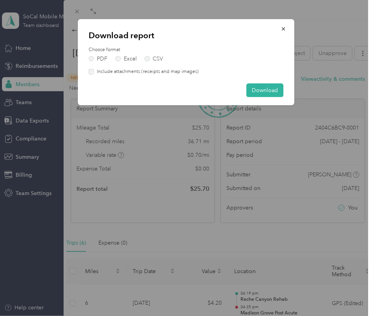
click at [95, 69] on label "Include attachments (receipts and map images)" at bounding box center [146, 71] width 105 height 7
click at [253, 91] on button "Download" at bounding box center [264, 91] width 37 height 14
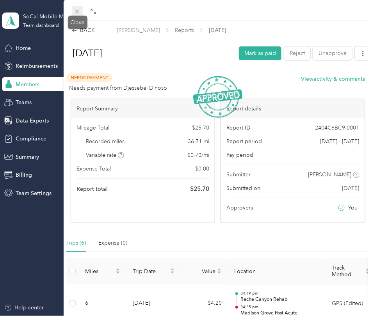
click at [78, 13] on icon at bounding box center [77, 11] width 7 height 7
